Goal: Check status

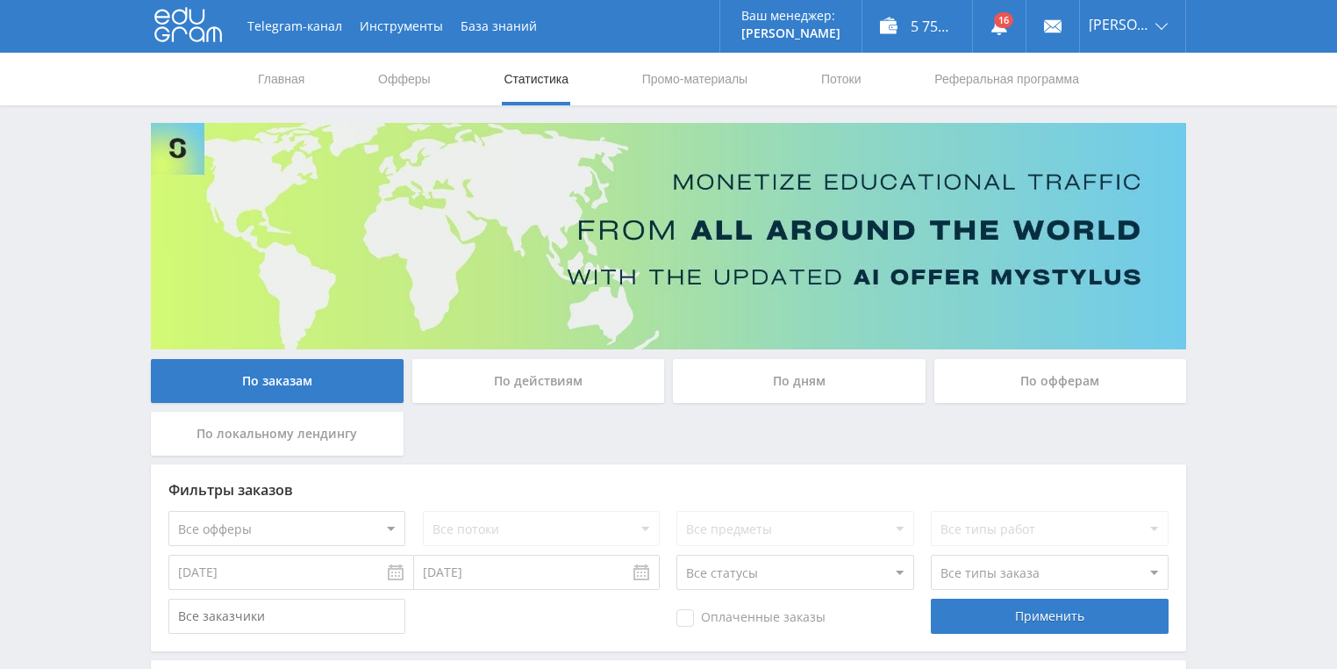
scroll to position [164, 0]
click at [540, 390] on div "По действиям" at bounding box center [538, 381] width 253 height 44
click at [0, 0] on input "По действиям" at bounding box center [0, 0] width 0 height 0
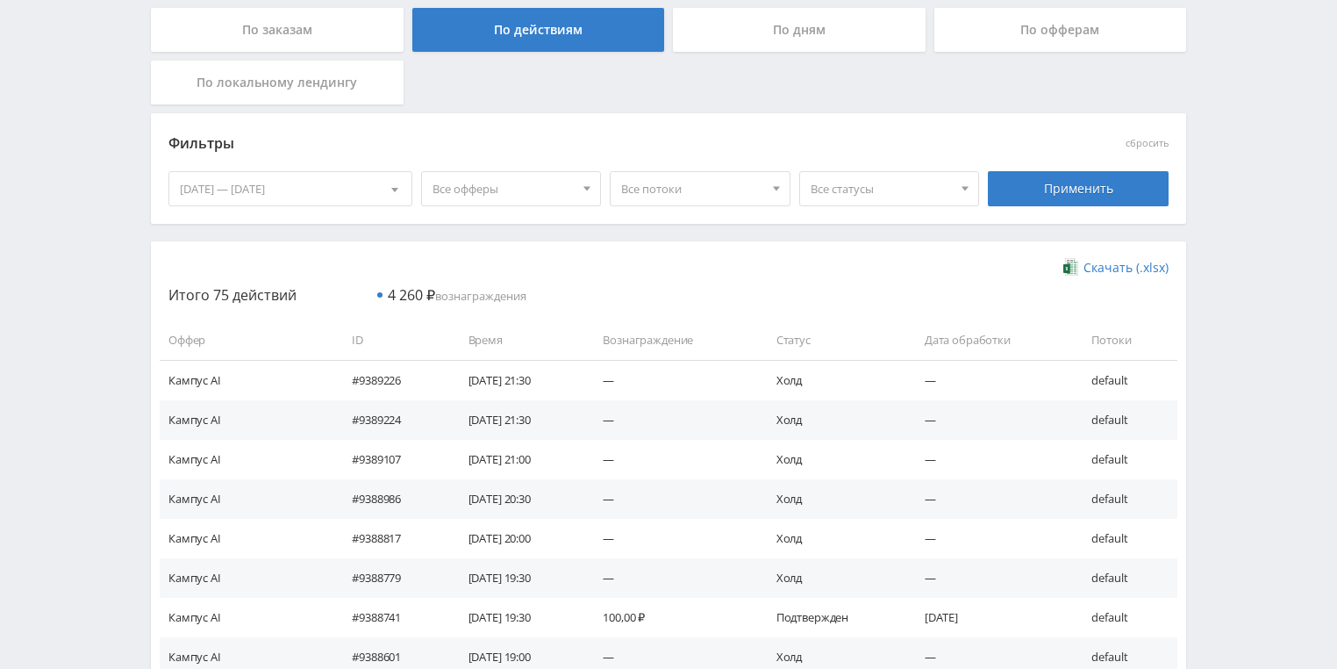
scroll to position [211, 0]
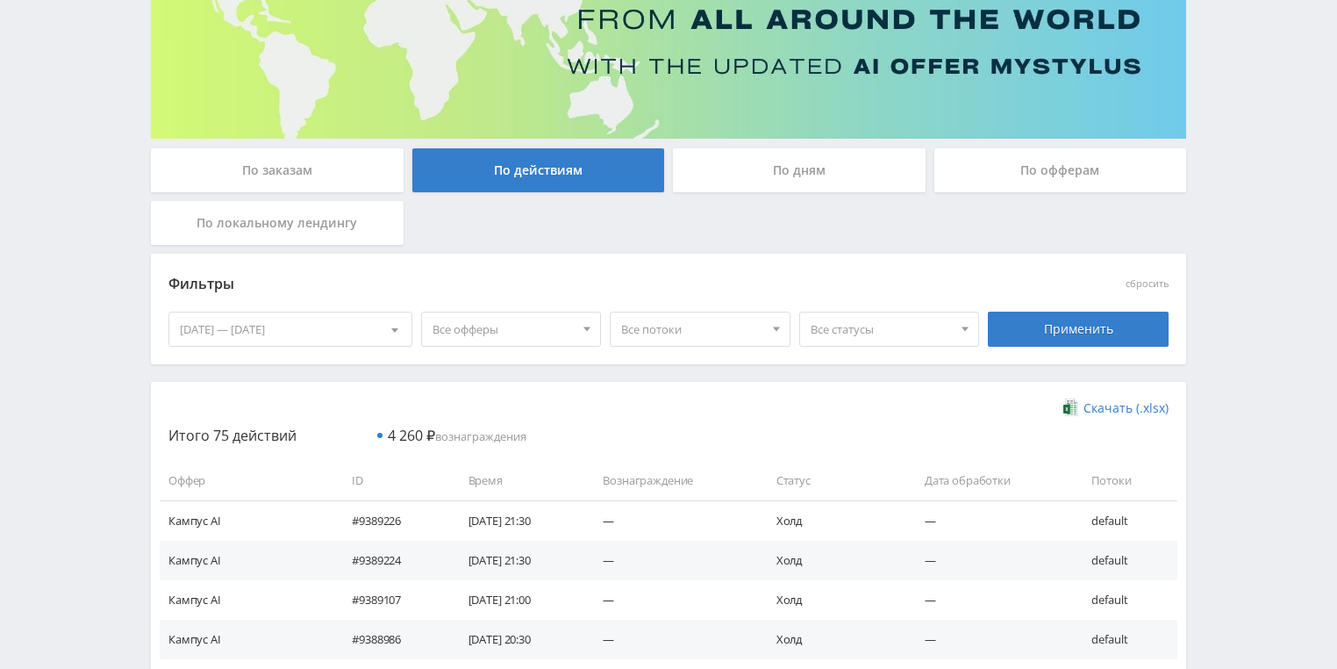
click at [281, 176] on div "По заказам" at bounding box center [277, 170] width 253 height 44
click at [0, 0] on input "По заказам" at bounding box center [0, 0] width 0 height 0
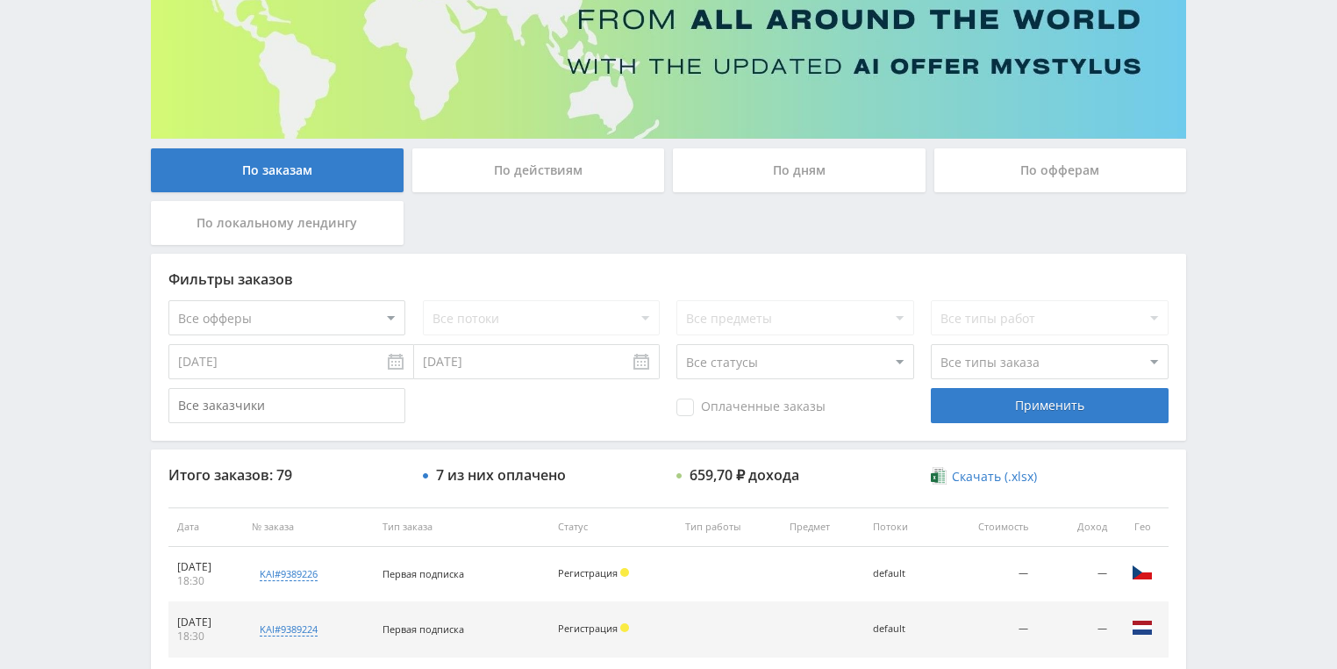
click at [543, 175] on div "По действиям" at bounding box center [538, 170] width 253 height 44
click at [0, 0] on input "По действиям" at bounding box center [0, 0] width 0 height 0
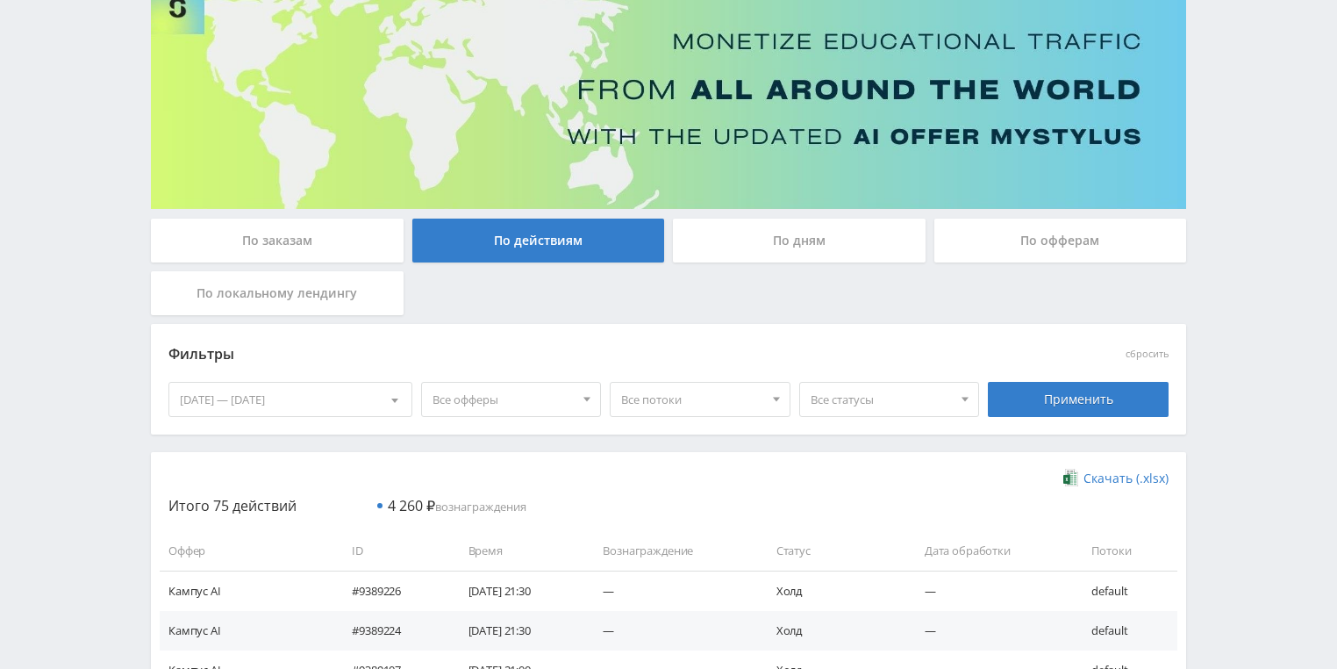
click at [737, 239] on div "По дням" at bounding box center [799, 240] width 253 height 44
click at [0, 0] on input "По дням" at bounding box center [0, 0] width 0 height 0
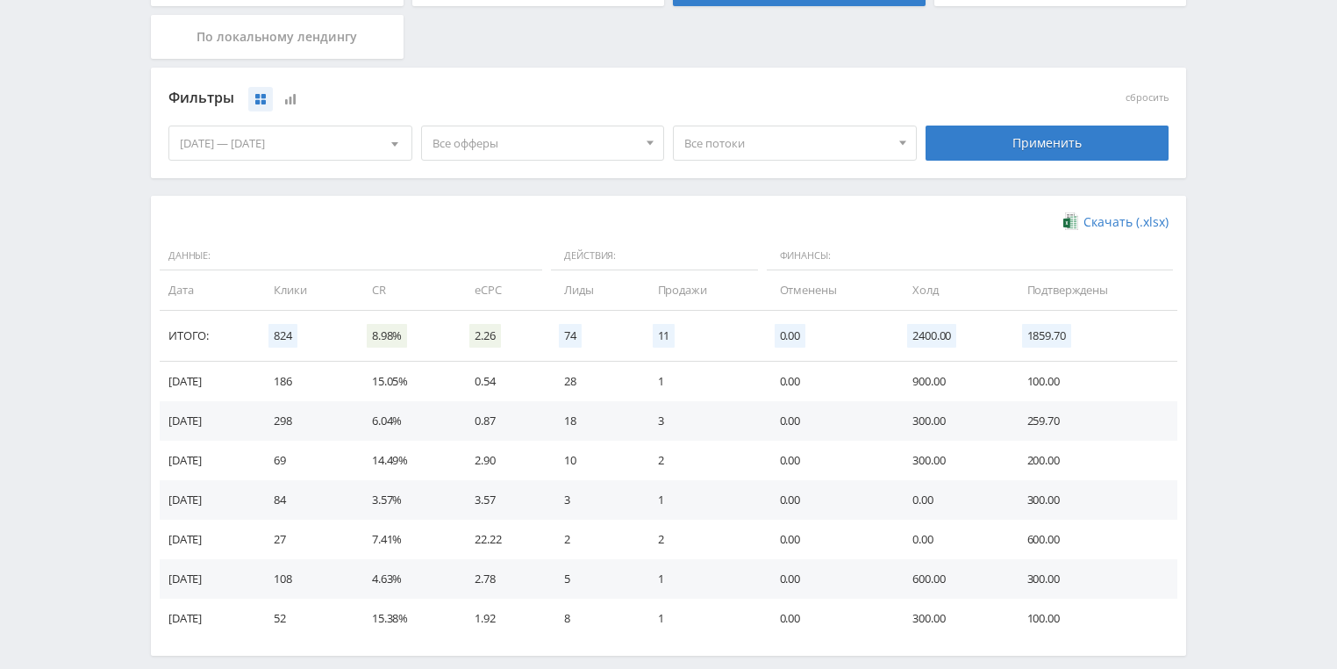
scroll to position [421, 0]
